Goal: Ask a question

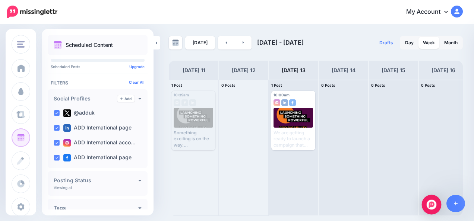
click at [433, 204] on img "Open Intercom Messenger" at bounding box center [431, 205] width 10 height 10
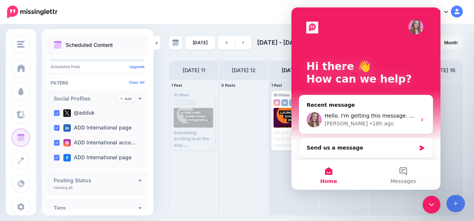
scroll to position [1, 0]
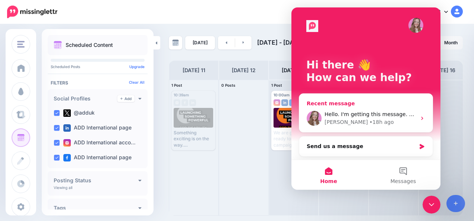
click at [369, 118] on div "• 18h ago" at bounding box center [381, 122] width 24 height 8
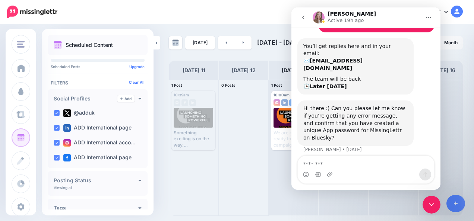
scroll to position [86, 0]
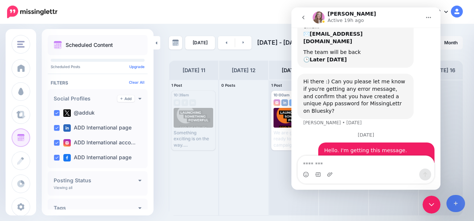
click at [284, 16] on div "My Account Dashboard My Account Billing Facebook Community Help Center Logout" at bounding box center [265, 12] width 396 height 18
click at [223, 22] on nav "My Account Dashboard My Account Billing Facebook Community Help Center" at bounding box center [237, 12] width 462 height 24
click at [318, 162] on textarea "Message…" at bounding box center [365, 162] width 136 height 13
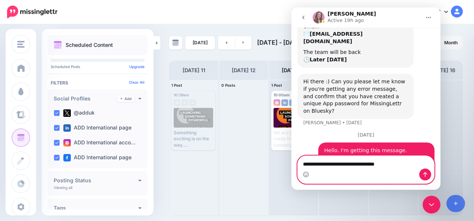
type textarea "**********"
click at [425, 175] on icon "Send a message…" at bounding box center [425, 175] width 6 height 6
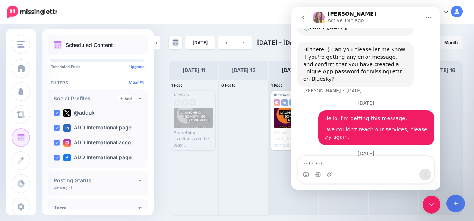
click at [303, 18] on icon "go back" at bounding box center [303, 18] width 2 height 4
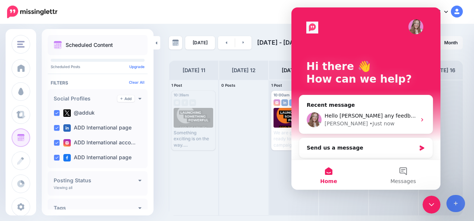
click at [251, 12] on div "My Account Dashboard My Account Billing Facebook Community Help Center Logout" at bounding box center [265, 12] width 396 height 18
click at [434, 207] on icon "Close Intercom Messenger" at bounding box center [431, 204] width 9 height 9
